Goal: Task Accomplishment & Management: Manage account settings

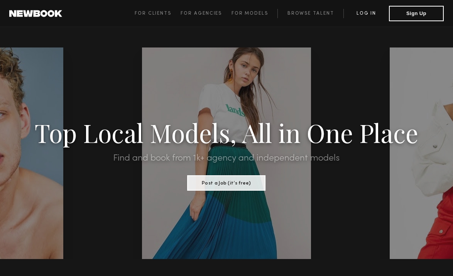
drag, startPoint x: 433, startPoint y: 16, endPoint x: 356, endPoint y: 14, distance: 77.5
click at [356, 14] on span "For Clients For Agencies For Models Browse Talent Log in Sign Up" at bounding box center [289, 13] width 309 height 15
click at [356, 14] on link "Log in" at bounding box center [365, 13] width 45 height 9
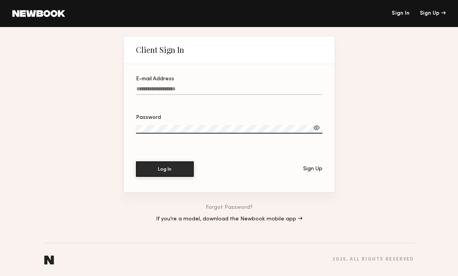
type input "**********"
click at [165, 168] on button "Log In" at bounding box center [165, 168] width 58 height 15
click at [187, 169] on button "Log In" at bounding box center [165, 168] width 58 height 15
click at [162, 165] on button "Log In" at bounding box center [165, 168] width 58 height 15
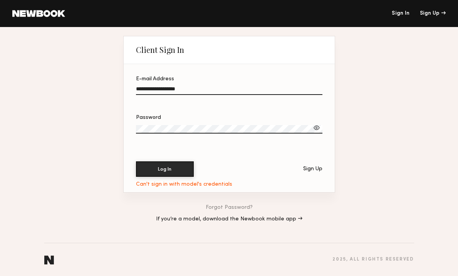
click at [227, 207] on link "Forgot Password?" at bounding box center [229, 207] width 47 height 5
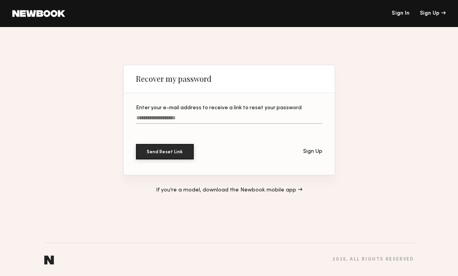
click at [171, 120] on input "Enter your e-mail address to receive a link to reset your password" at bounding box center [229, 119] width 187 height 9
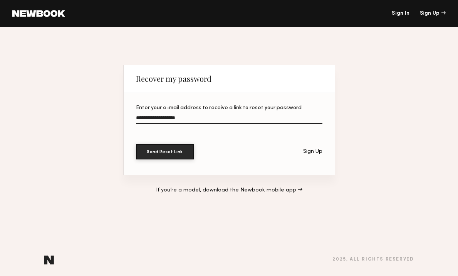
type input "**********"
click at [165, 151] on button "Send Reset Link" at bounding box center [165, 151] width 58 height 15
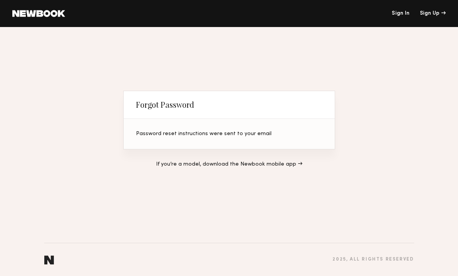
click at [254, 165] on link "If you’re a model, download the Newbook mobile app →" at bounding box center [229, 164] width 147 height 5
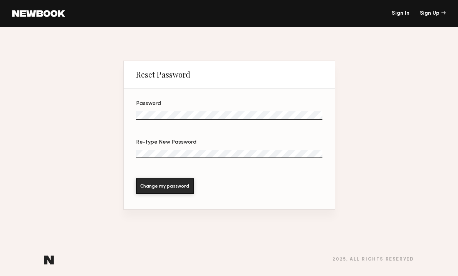
click at [173, 121] on div at bounding box center [229, 124] width 187 height 6
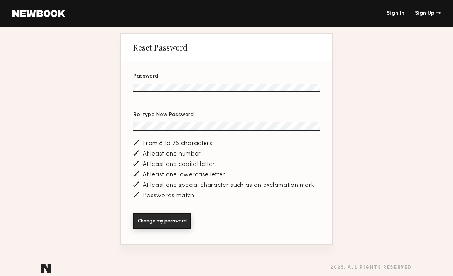
click at [165, 224] on button "Change my password" at bounding box center [162, 220] width 58 height 15
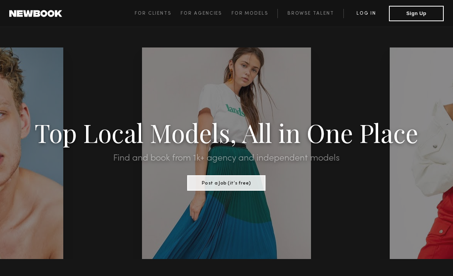
click at [374, 12] on link "Log in" at bounding box center [365, 13] width 45 height 9
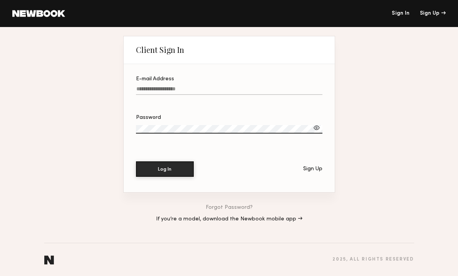
type input "**********"
click at [161, 166] on button "Log In" at bounding box center [165, 168] width 58 height 15
click at [163, 171] on button "Log In" at bounding box center [165, 168] width 58 height 15
